Goal: Information Seeking & Learning: Learn about a topic

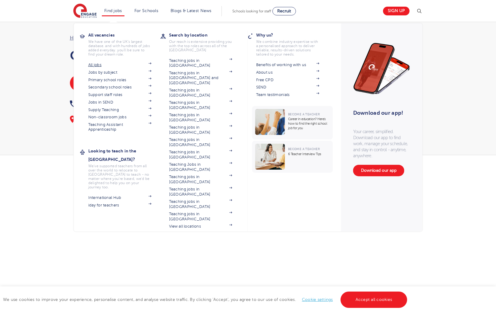
click at [93, 67] on link "All jobs" at bounding box center [119, 64] width 63 height 5
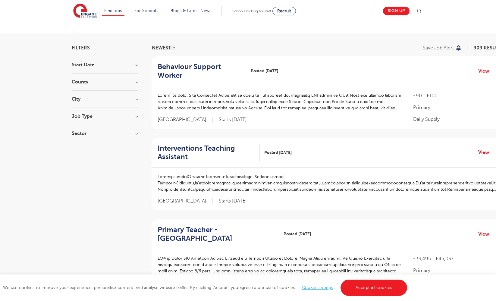
scroll to position [28, 0]
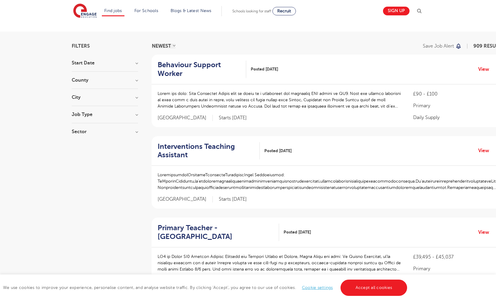
click at [109, 96] on h3 "City" at bounding box center [105, 97] width 66 height 5
click at [85, 162] on button "Show more" at bounding box center [85, 164] width 26 height 5
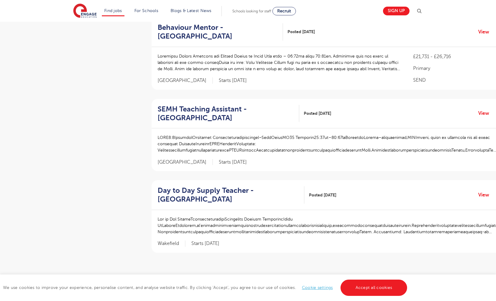
scroll to position [656, 0]
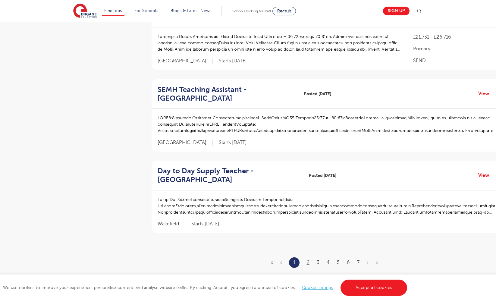
click at [307, 260] on link "2" at bounding box center [308, 262] width 3 height 5
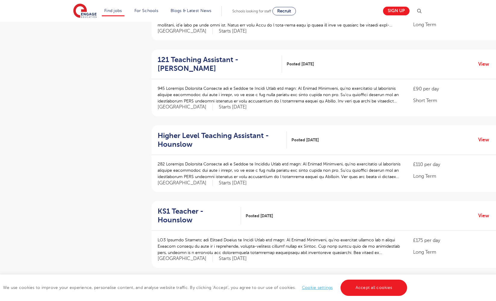
scroll to position [593, 0]
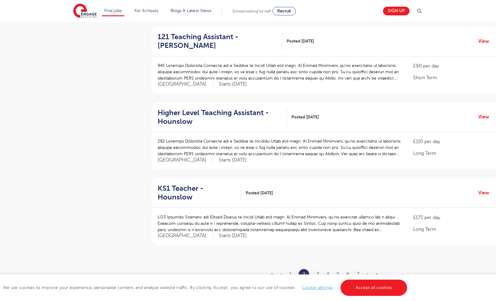
click at [316, 269] on ul "« ‹ 1 2 3 4 5 6 7 › »" at bounding box center [328, 274] width 114 height 11
click at [319, 272] on link "3" at bounding box center [318, 274] width 3 height 5
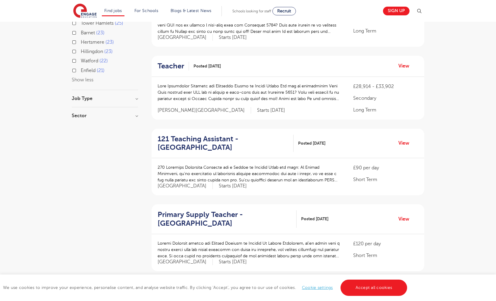
scroll to position [266, 0]
